Goal: Task Accomplishment & Management: Use online tool/utility

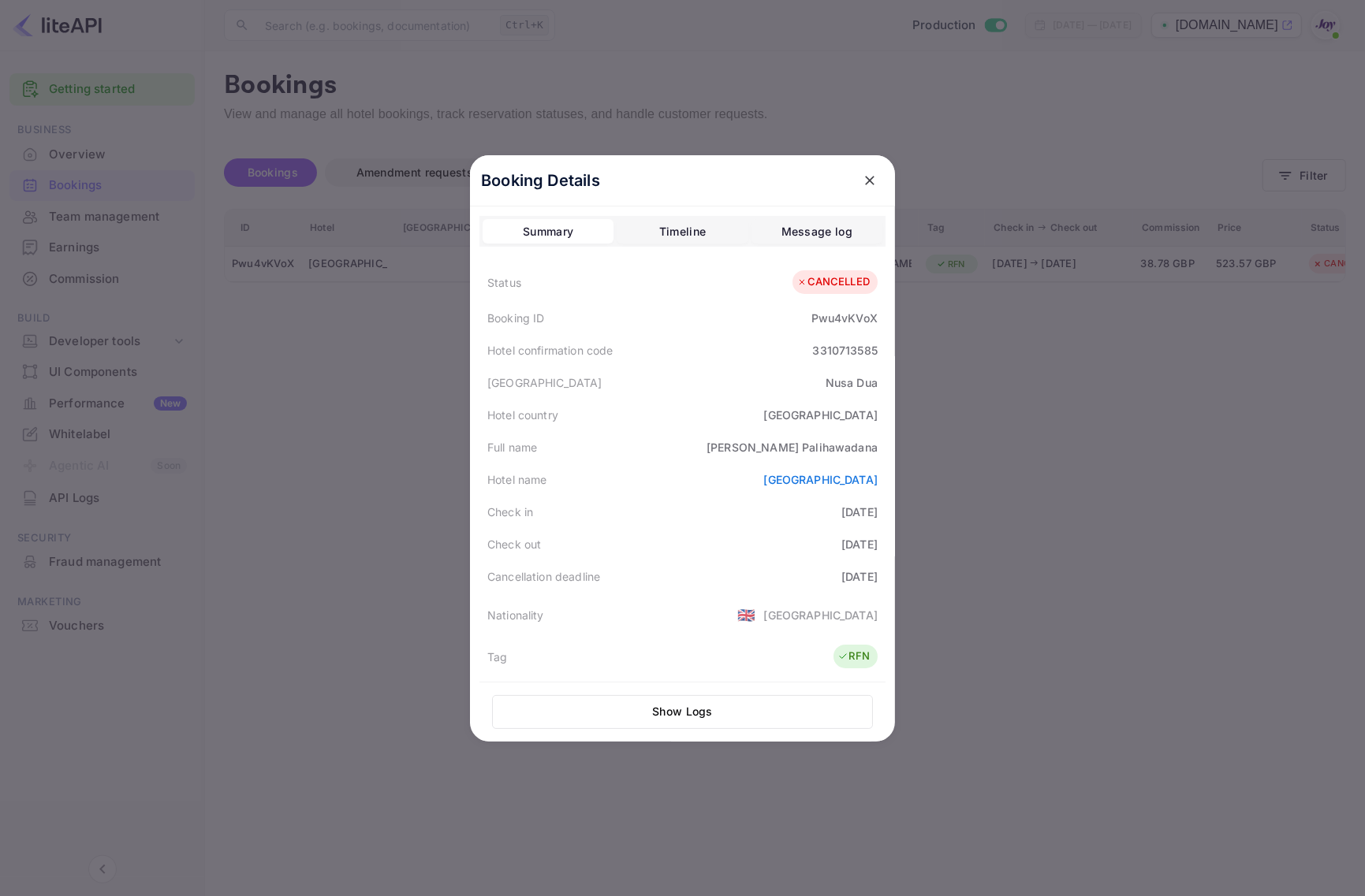
drag, startPoint x: 1019, startPoint y: 581, endPoint x: 1071, endPoint y: 609, distance: 59.1
click at [1019, 581] on div at bounding box center [682, 448] width 1365 height 896
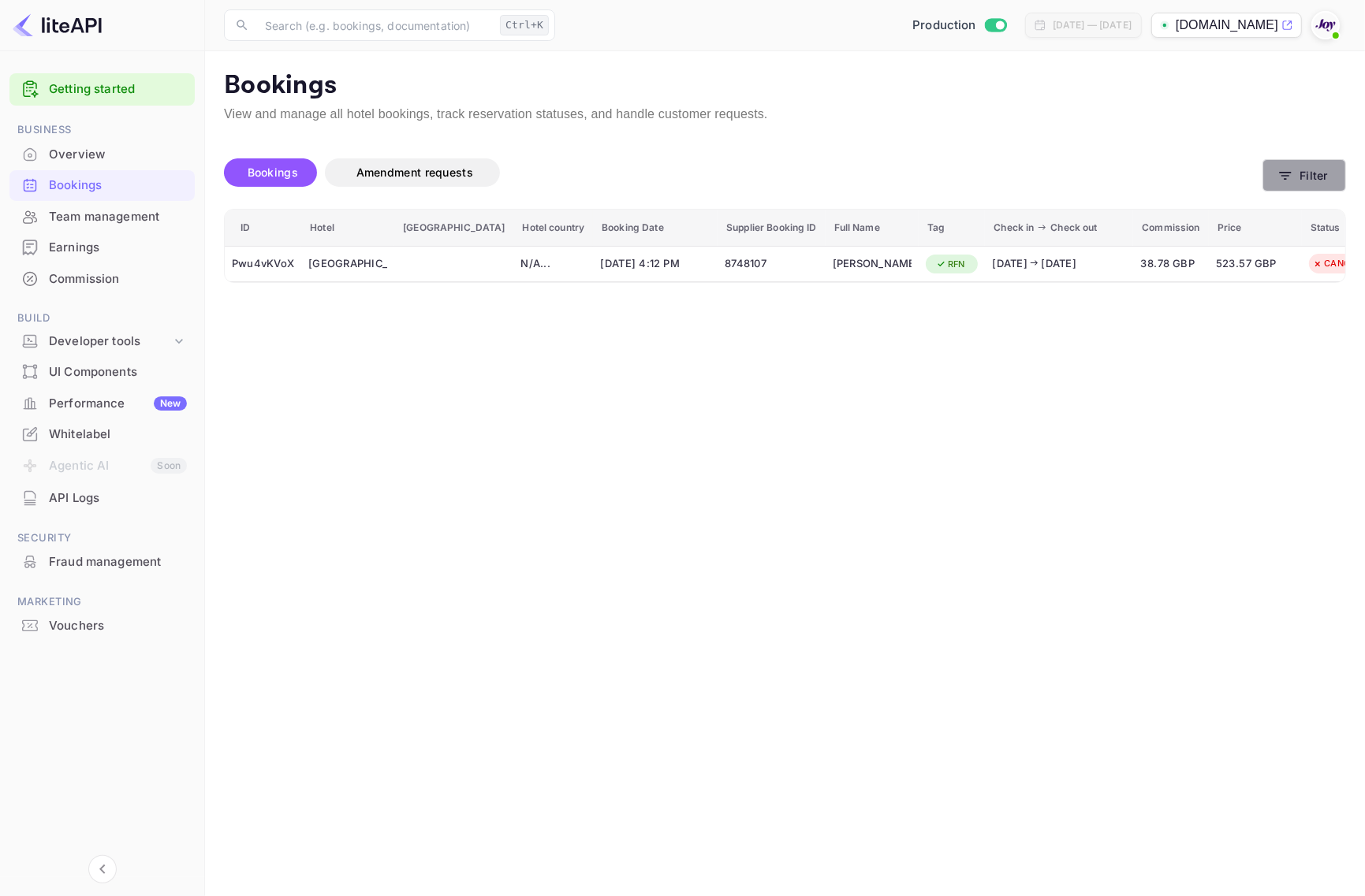
click at [1315, 182] on button "Filter" at bounding box center [1304, 176] width 84 height 33
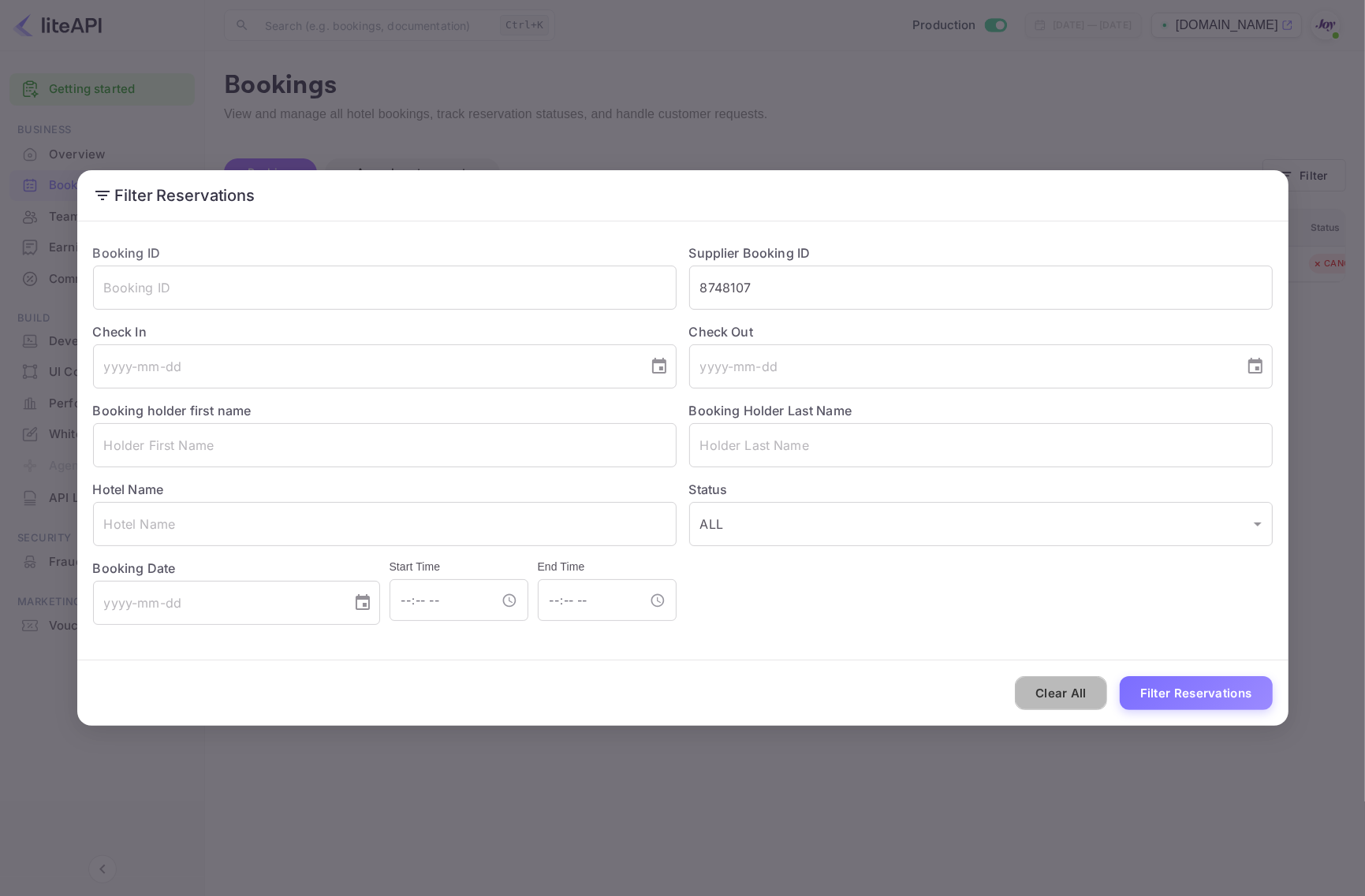
click at [1057, 690] on button "Clear All" at bounding box center [1061, 692] width 92 height 34
click at [329, 440] on input "text" at bounding box center [384, 446] width 583 height 44
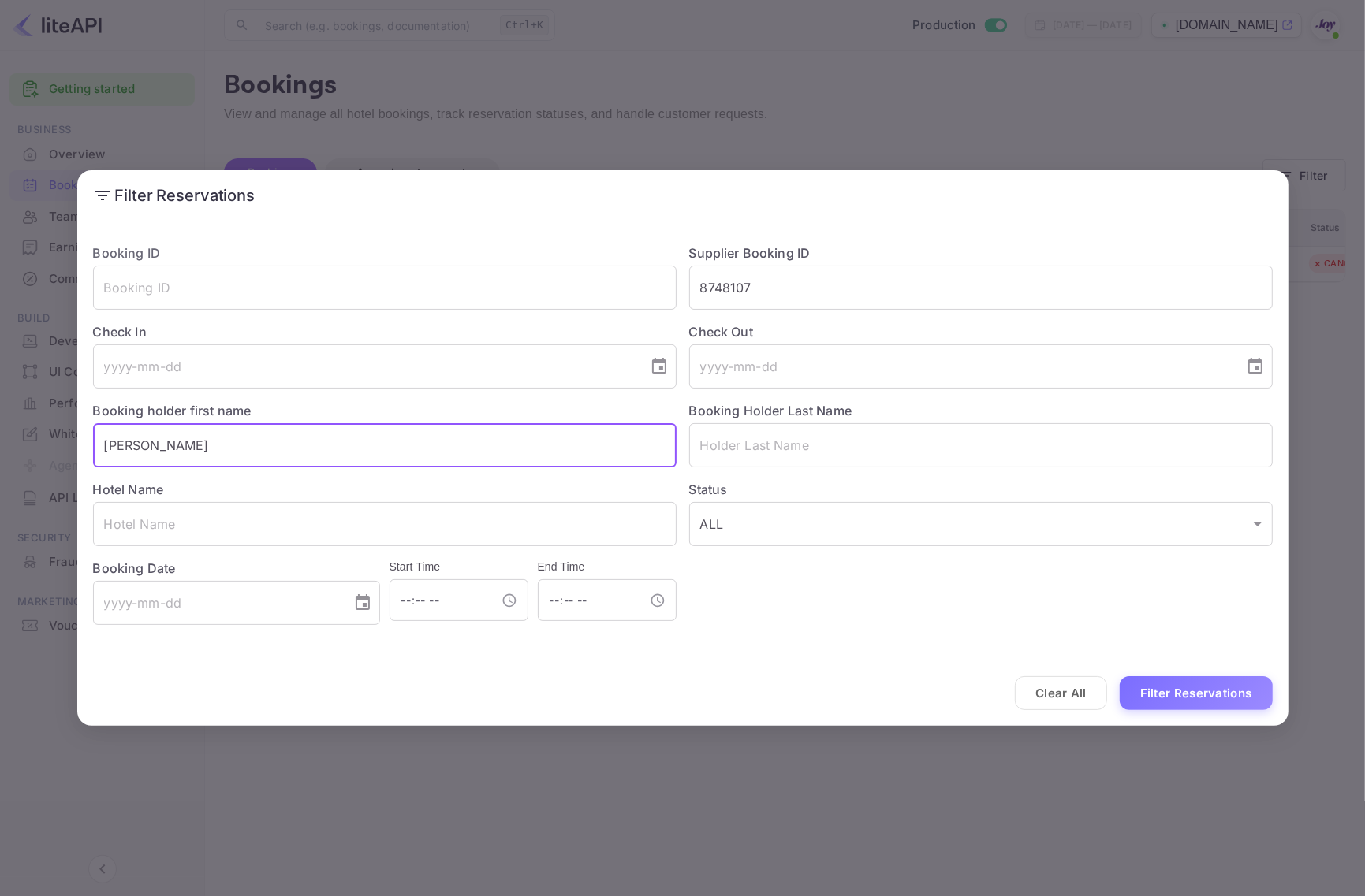
type input "[PERSON_NAME]"
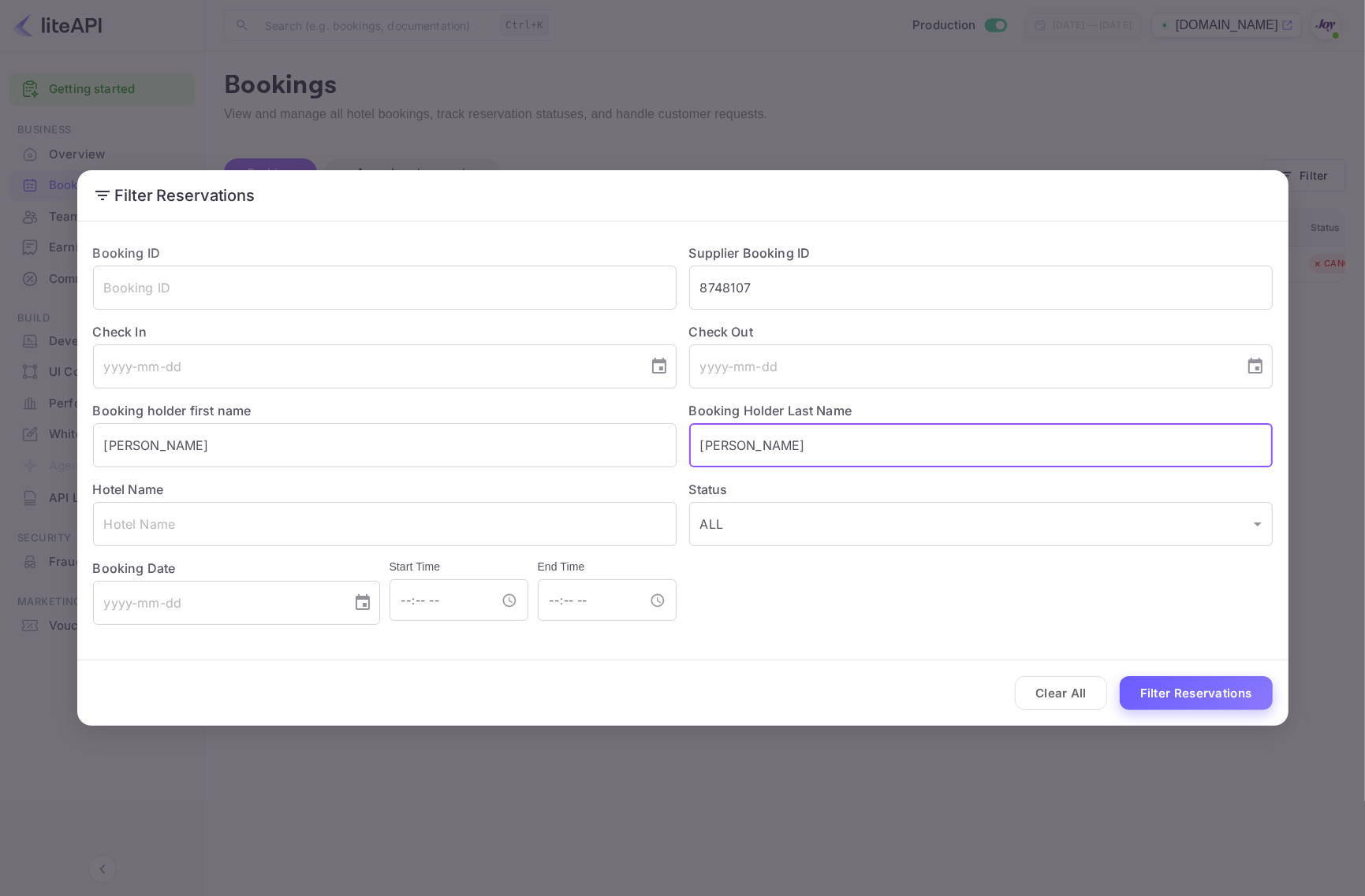
type input "[PERSON_NAME]"
click at [1203, 703] on button "Filter Reservations" at bounding box center [1196, 692] width 153 height 34
